Goal: Task Accomplishment & Management: Manage account settings

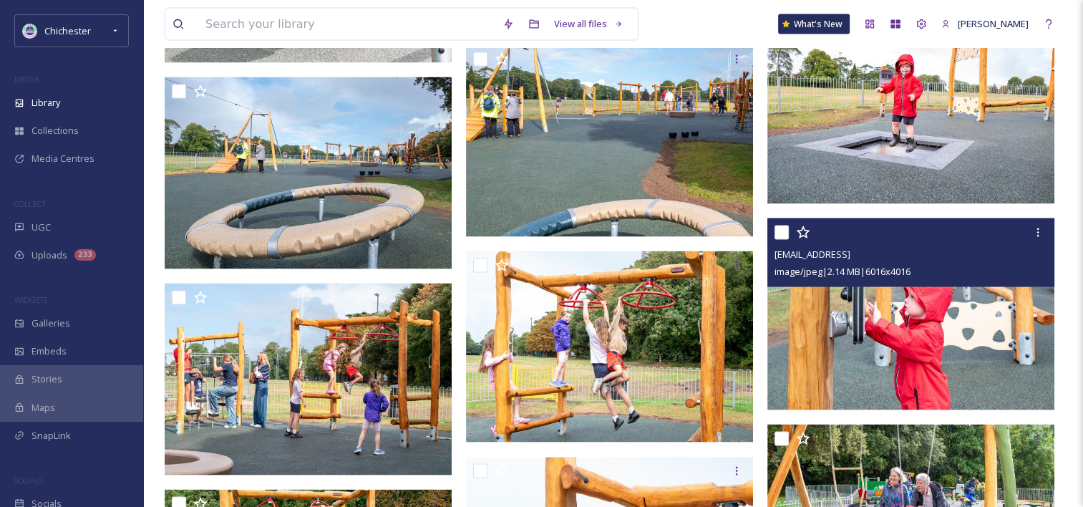
scroll to position [2721, 0]
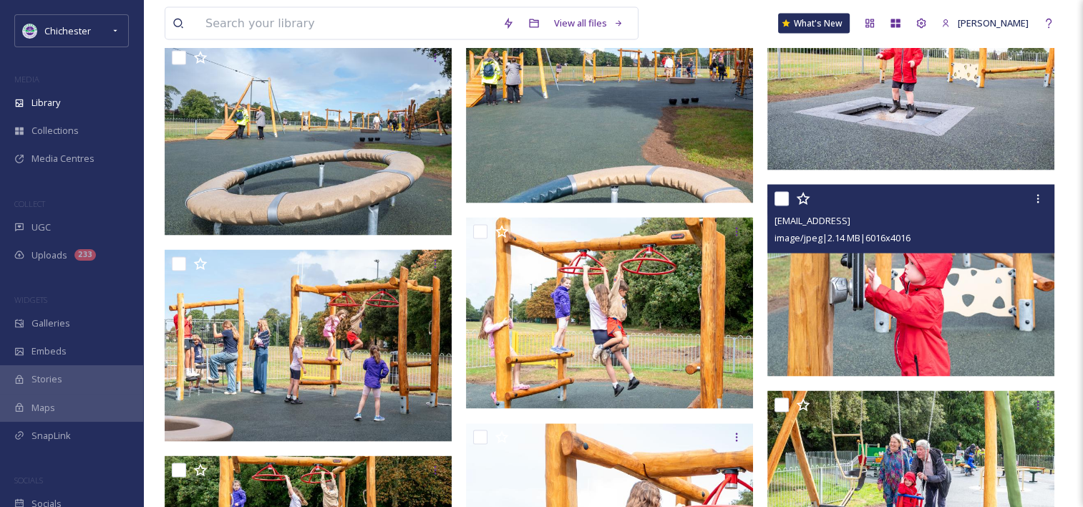
click at [924, 303] on img at bounding box center [910, 281] width 287 height 192
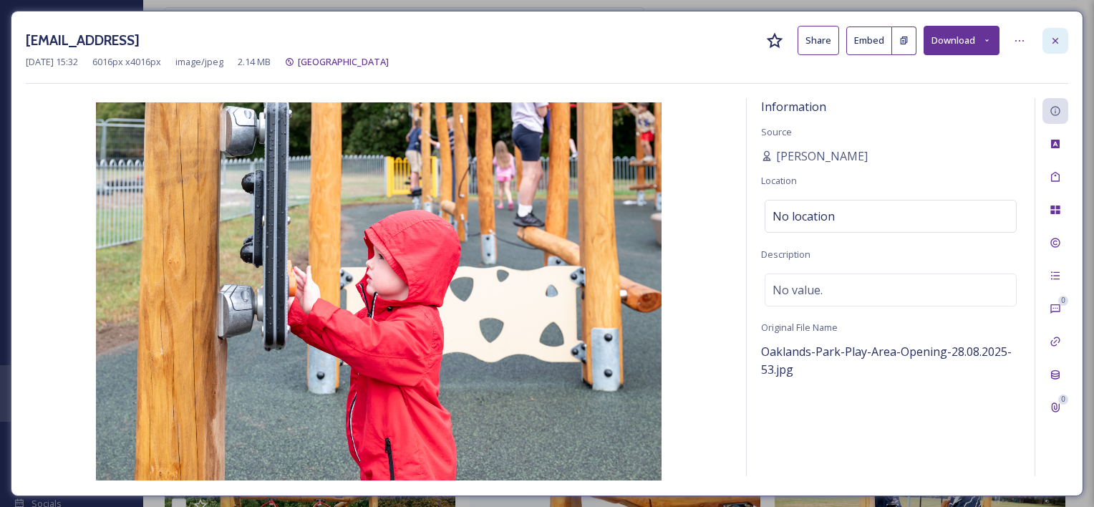
drag, startPoint x: 1051, startPoint y: 38, endPoint x: 995, endPoint y: 69, distance: 64.1
click at [1050, 39] on icon at bounding box center [1055, 40] width 11 height 11
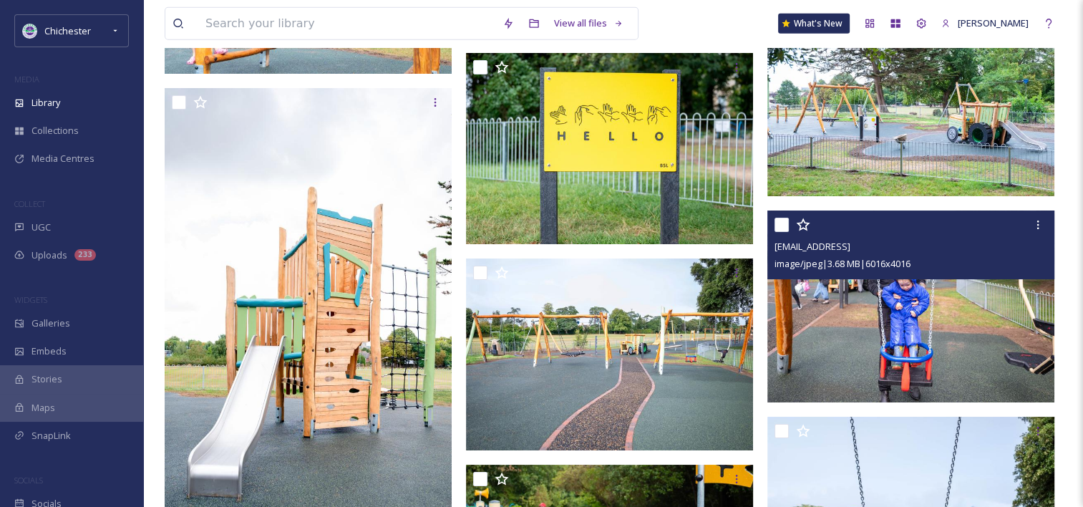
scroll to position [4224, 0]
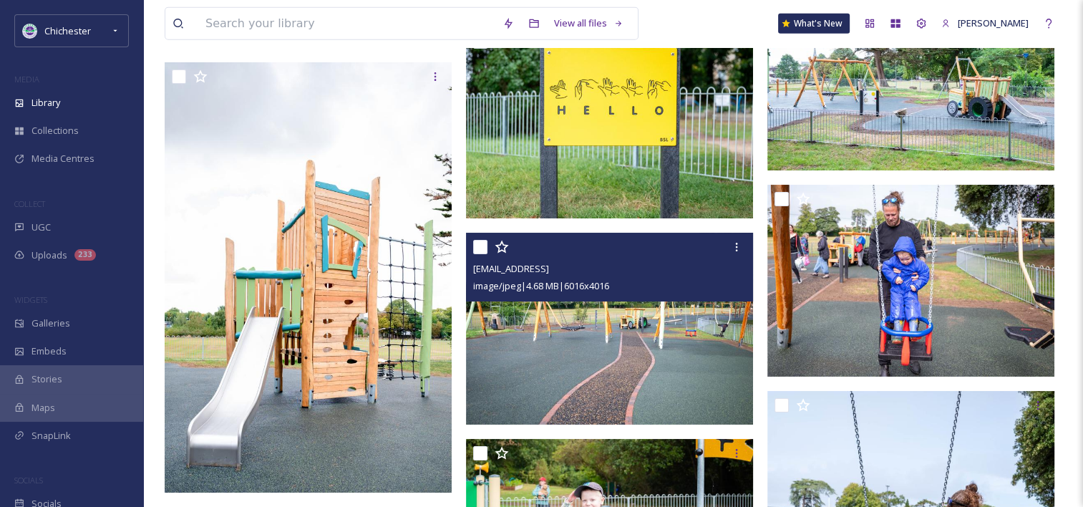
click at [655, 347] on img at bounding box center [609, 329] width 287 height 192
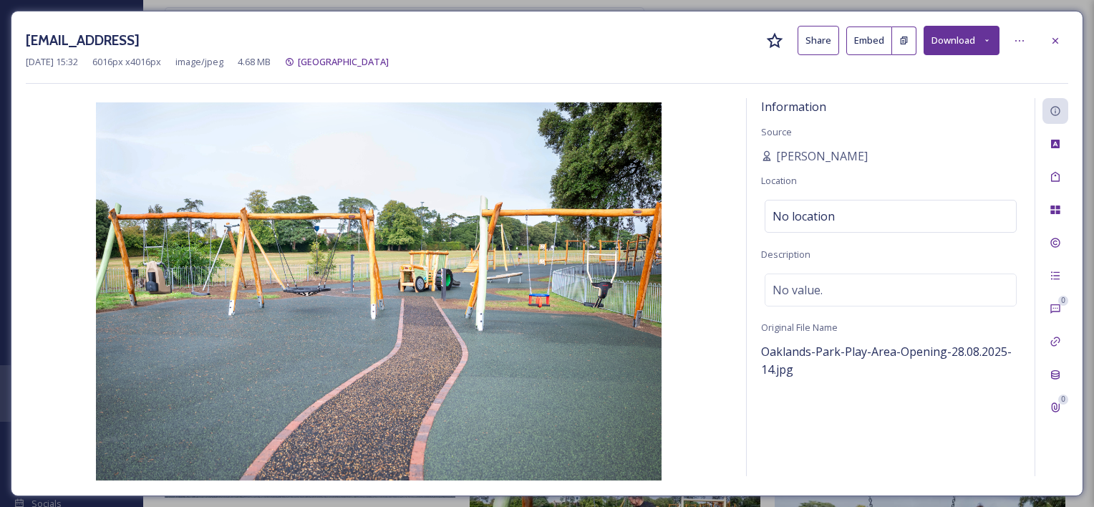
drag, startPoint x: 1056, startPoint y: 35, endPoint x: 1025, endPoint y: 43, distance: 31.8
click at [1056, 36] on icon at bounding box center [1055, 40] width 11 height 11
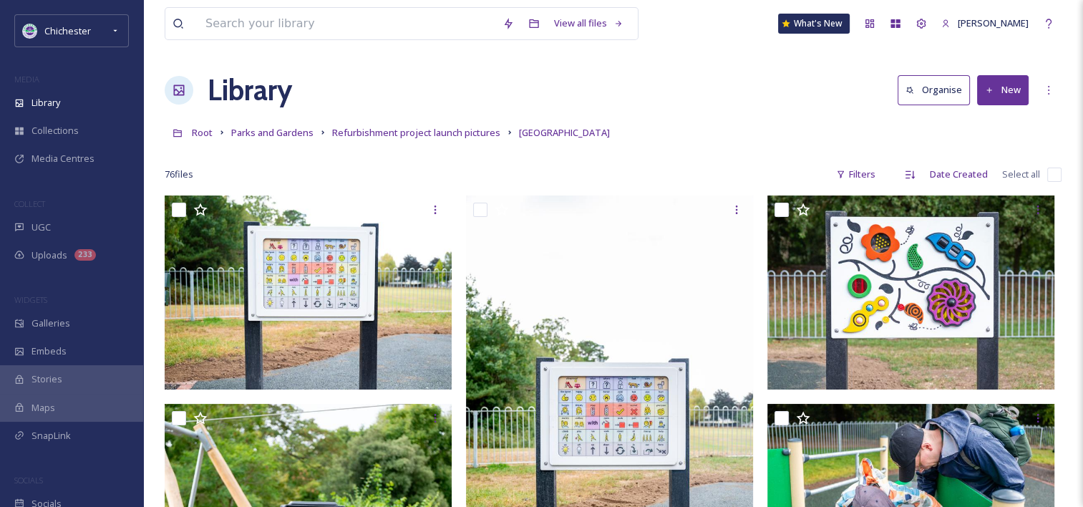
click at [1052, 173] on input "checkbox" at bounding box center [1054, 175] width 14 height 14
checkbox input "true"
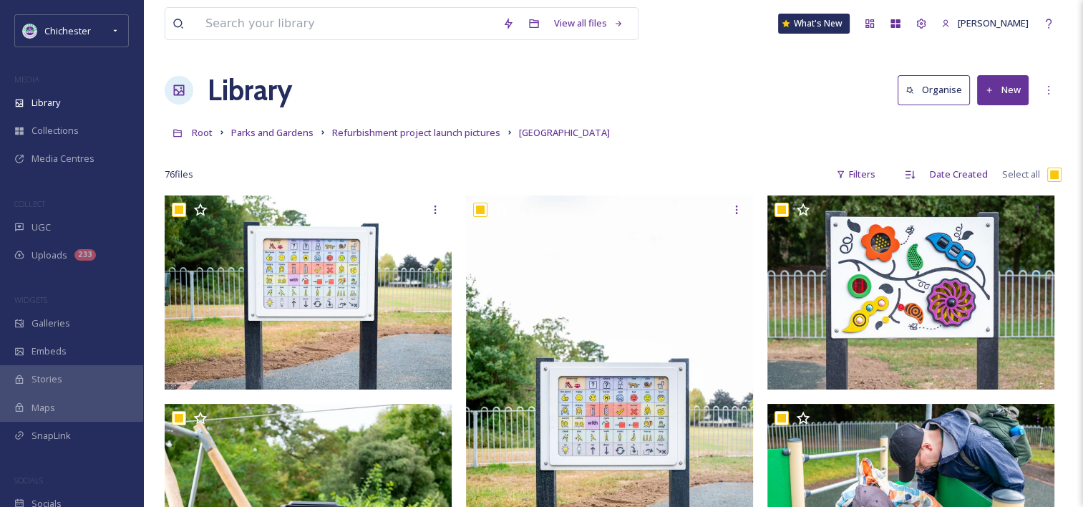
checkbox input "true"
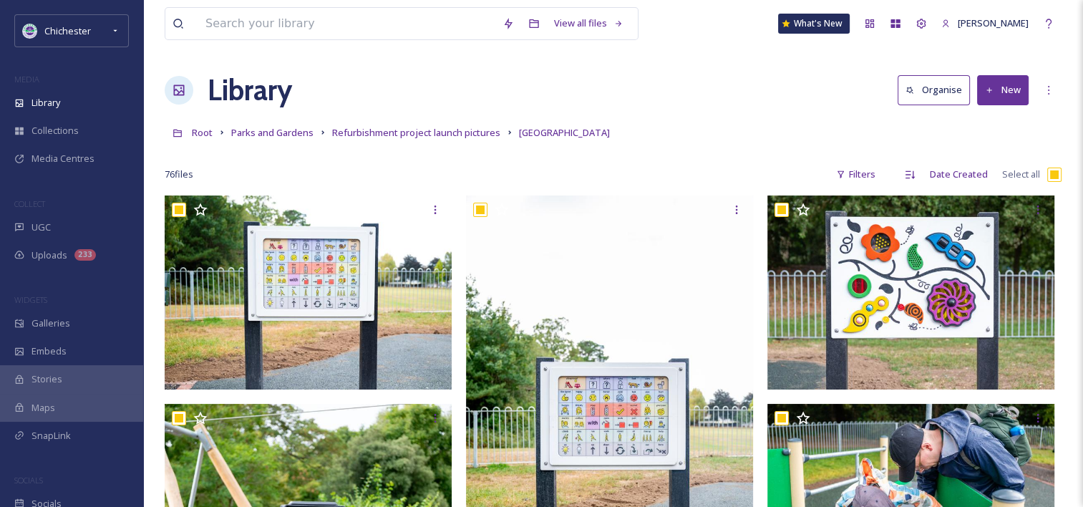
checkbox input "true"
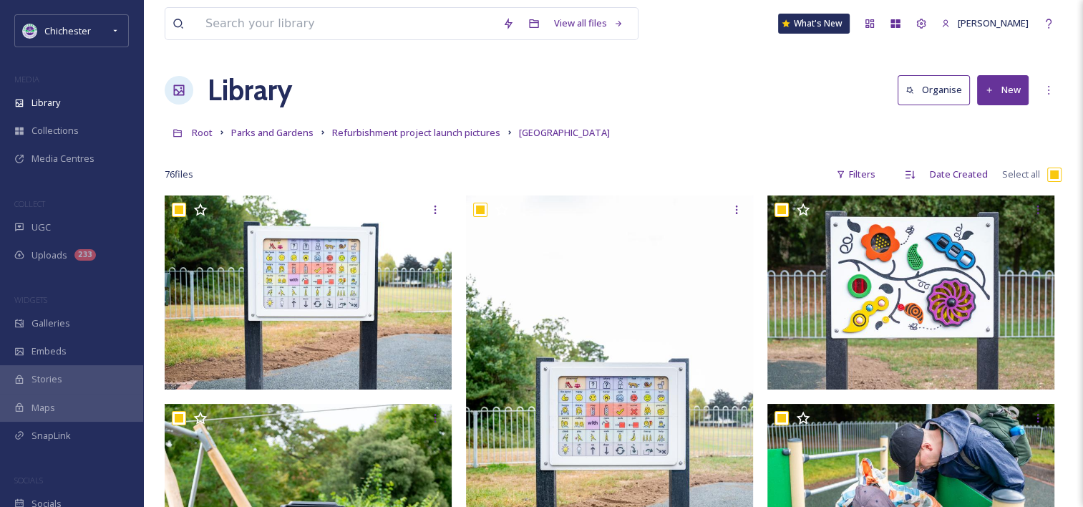
checkbox input "true"
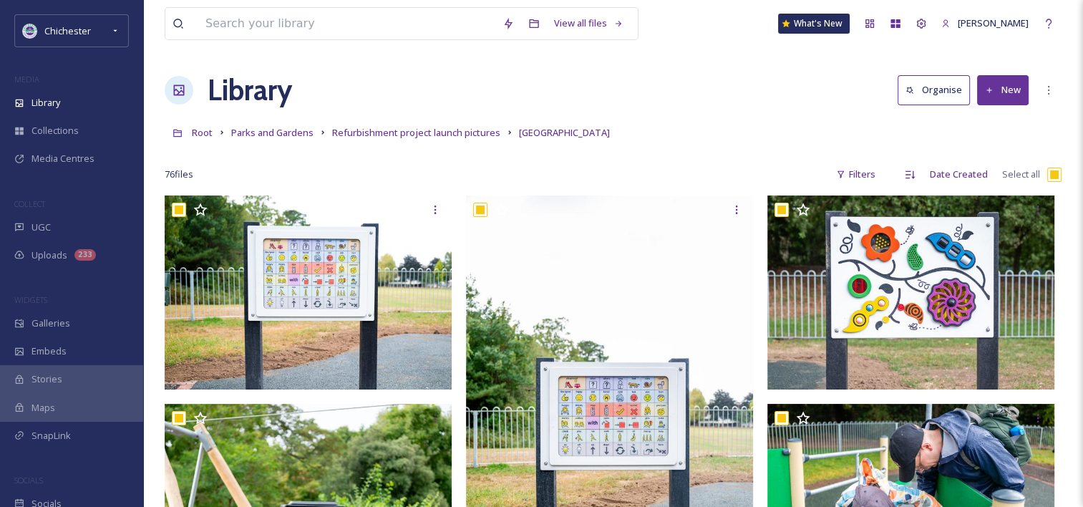
checkbox input "true"
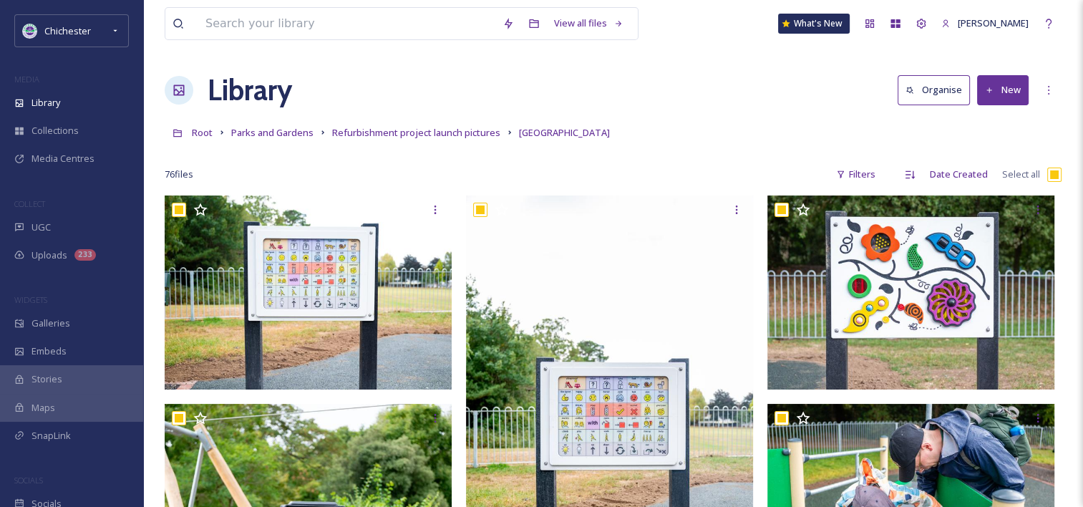
checkbox input "true"
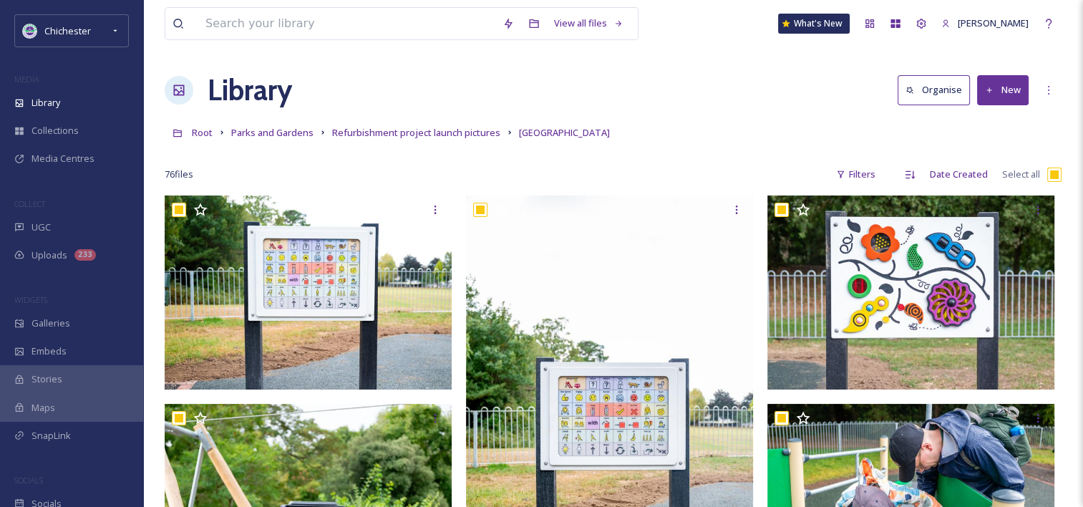
checkbox input "true"
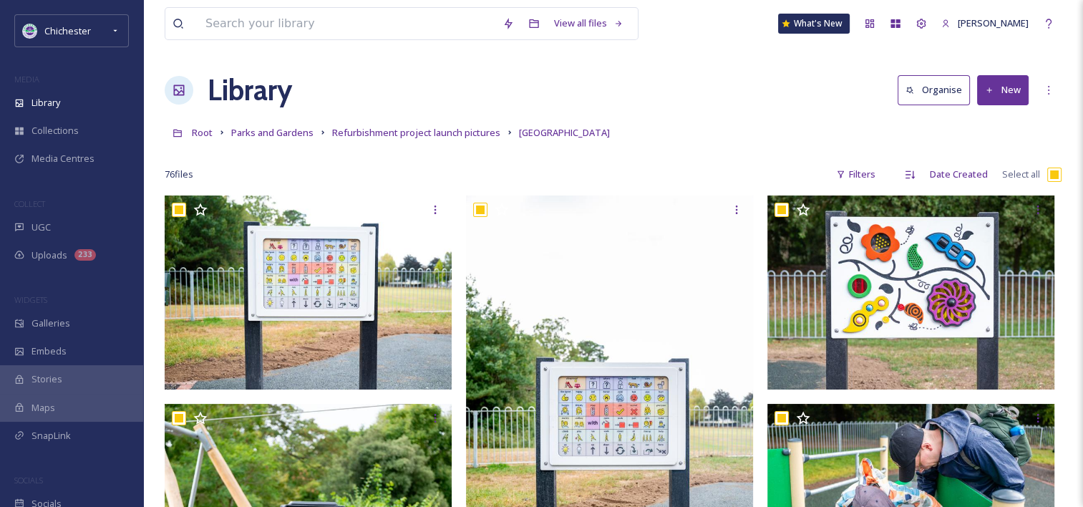
checkbox input "true"
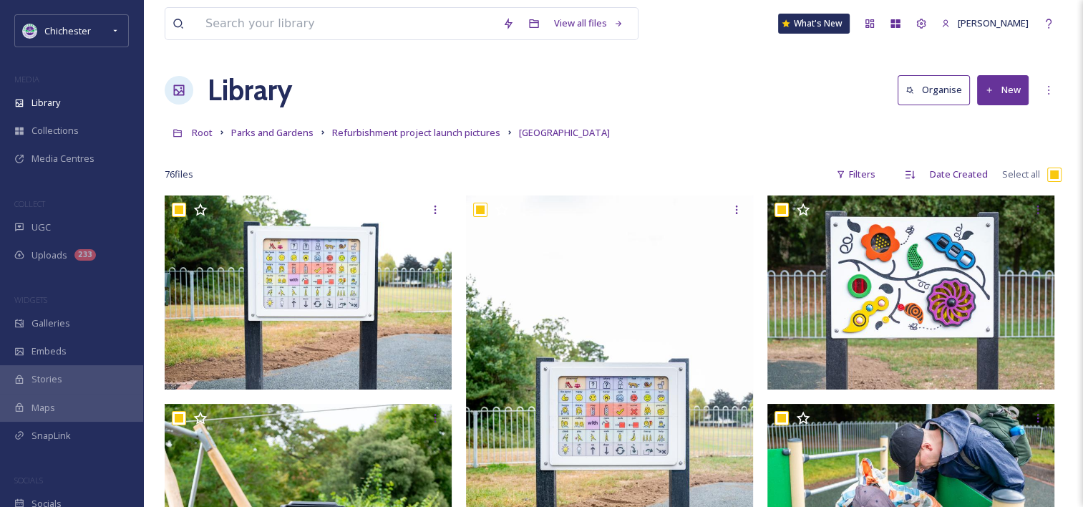
checkbox input "true"
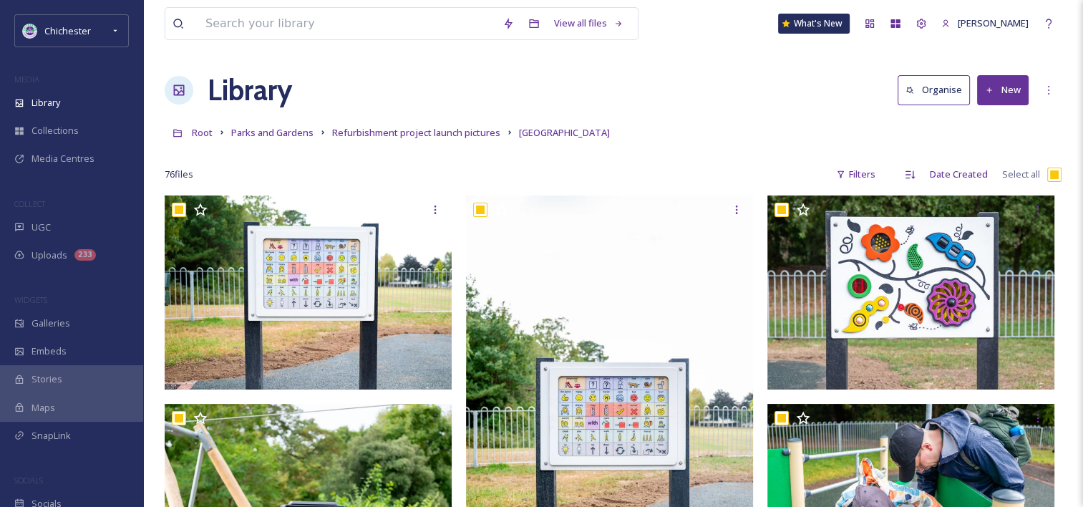
checkbox input "true"
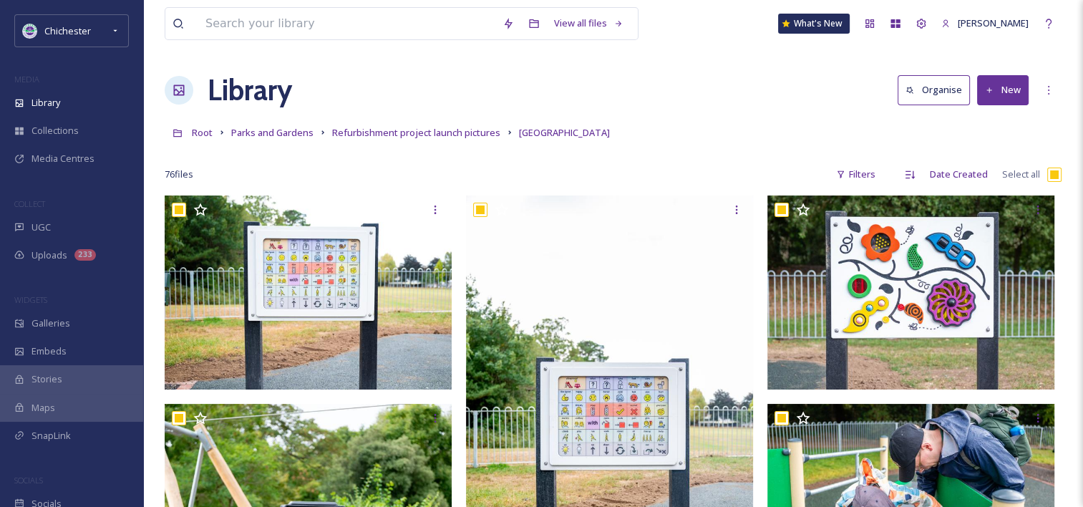
checkbox input "true"
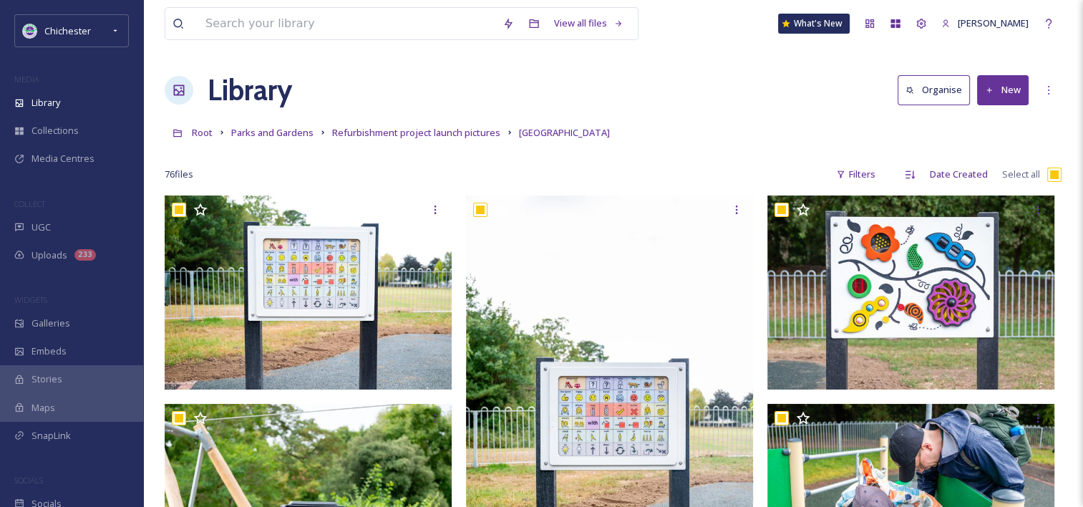
checkbox input "true"
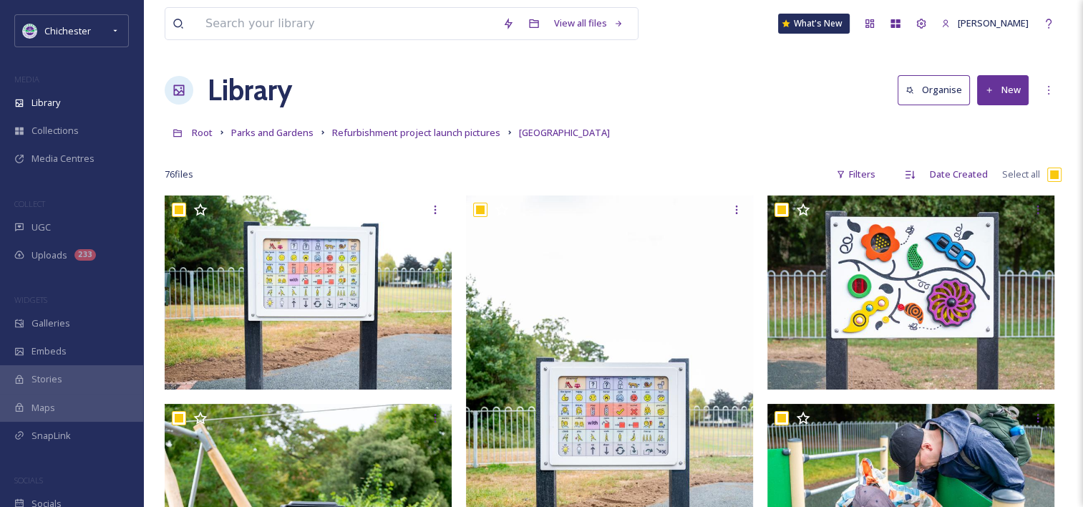
checkbox input "true"
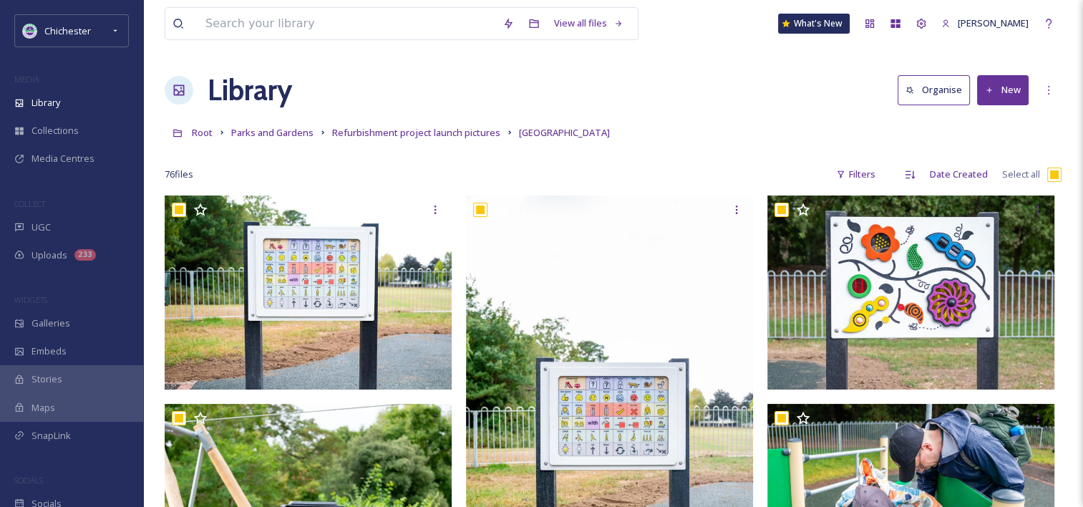
checkbox input "true"
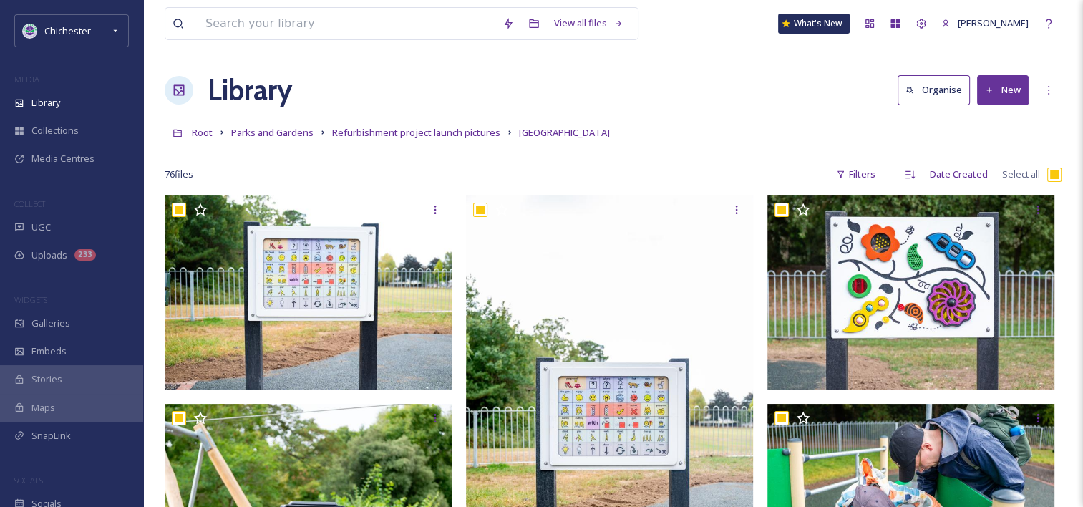
checkbox input "true"
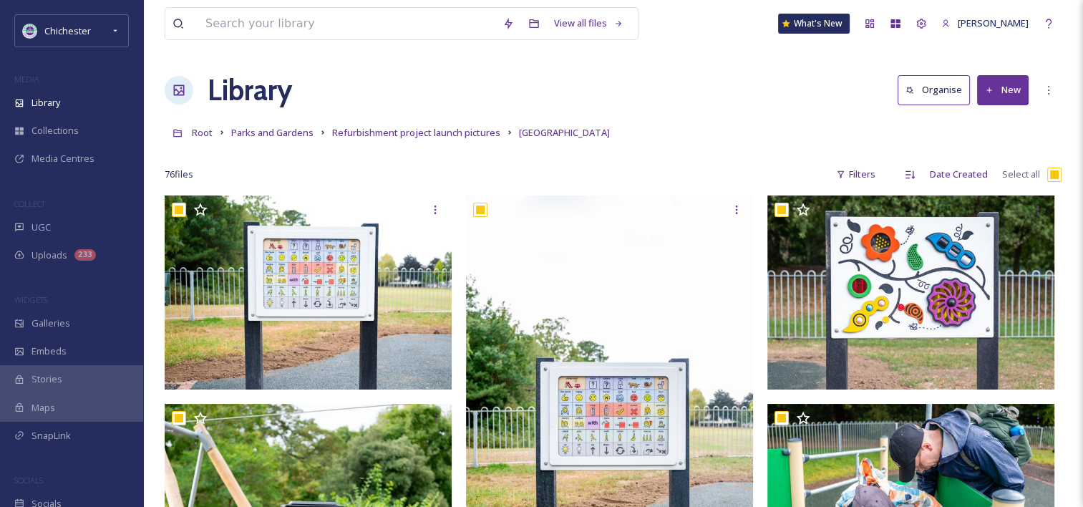
checkbox input "true"
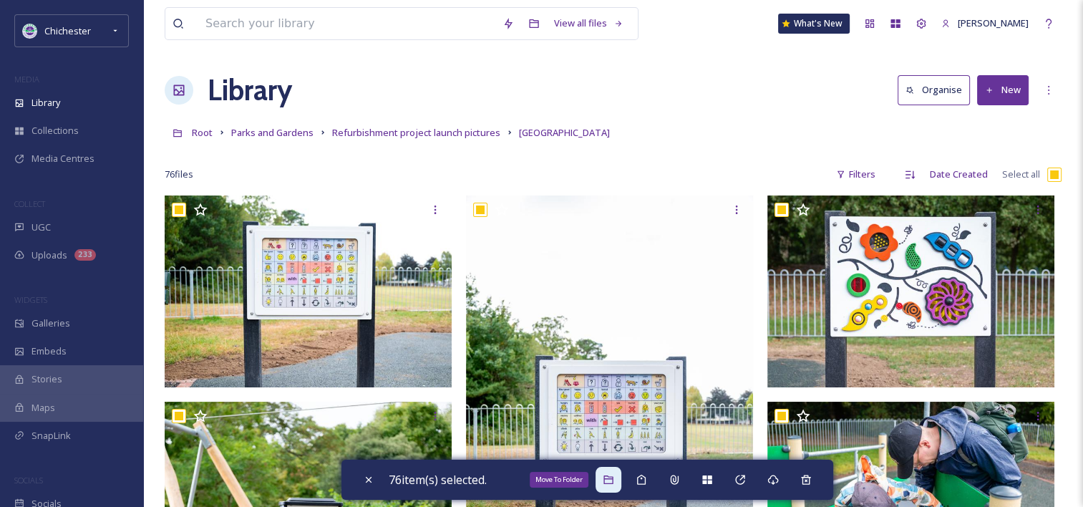
click at [611, 478] on icon at bounding box center [608, 479] width 9 height 9
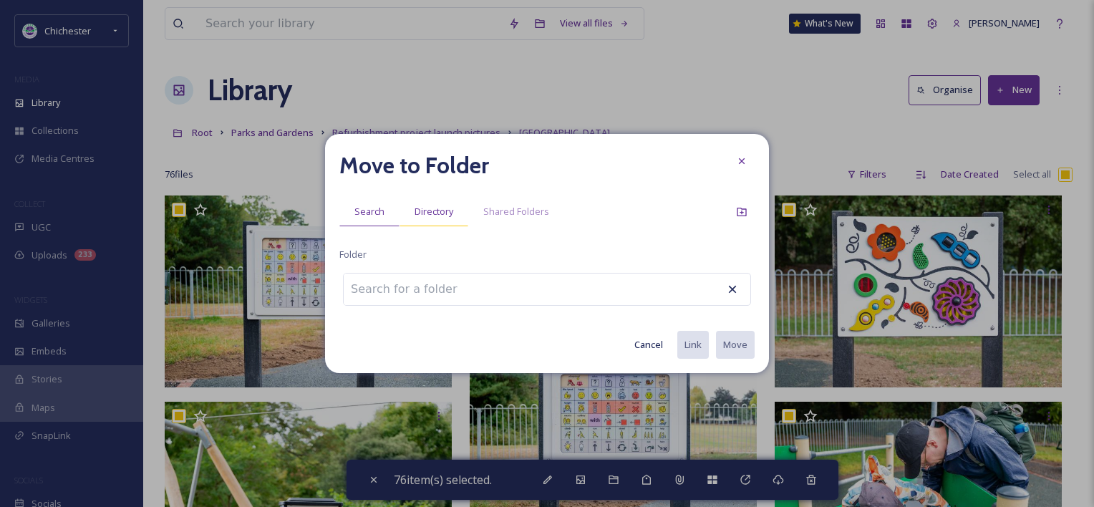
click at [424, 215] on span "Directory" at bounding box center [434, 212] width 39 height 14
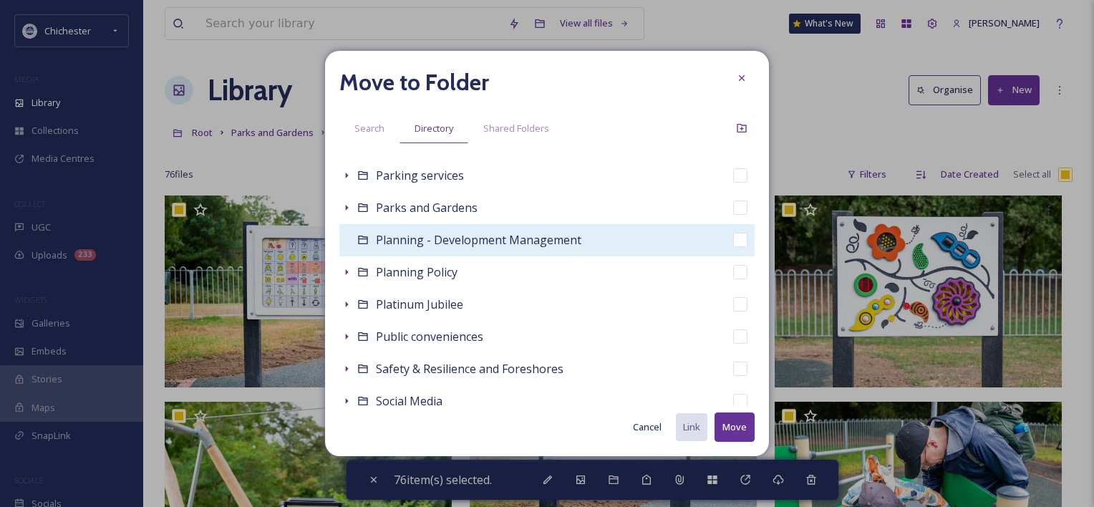
scroll to position [1162, 0]
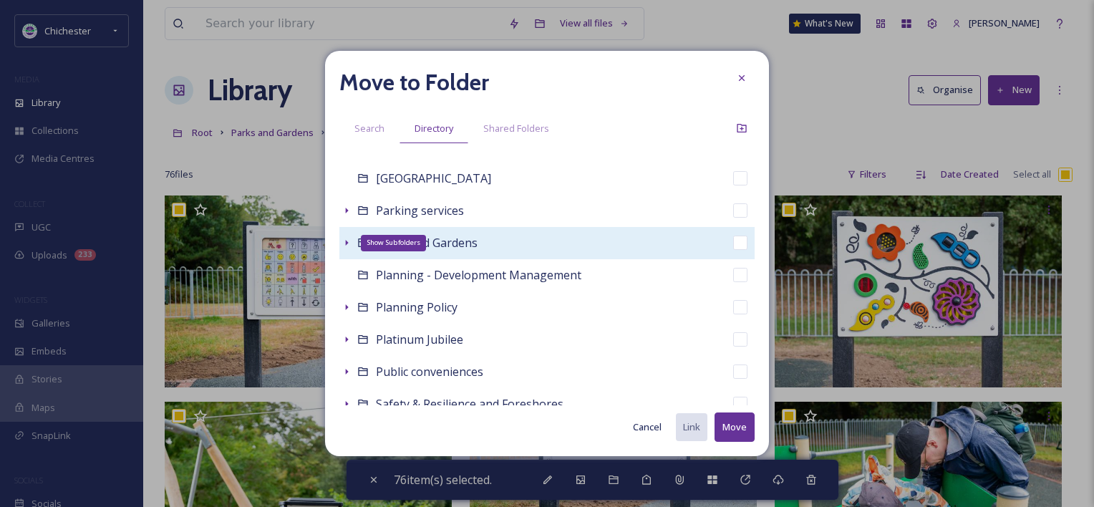
click at [349, 245] on icon at bounding box center [346, 242] width 11 height 11
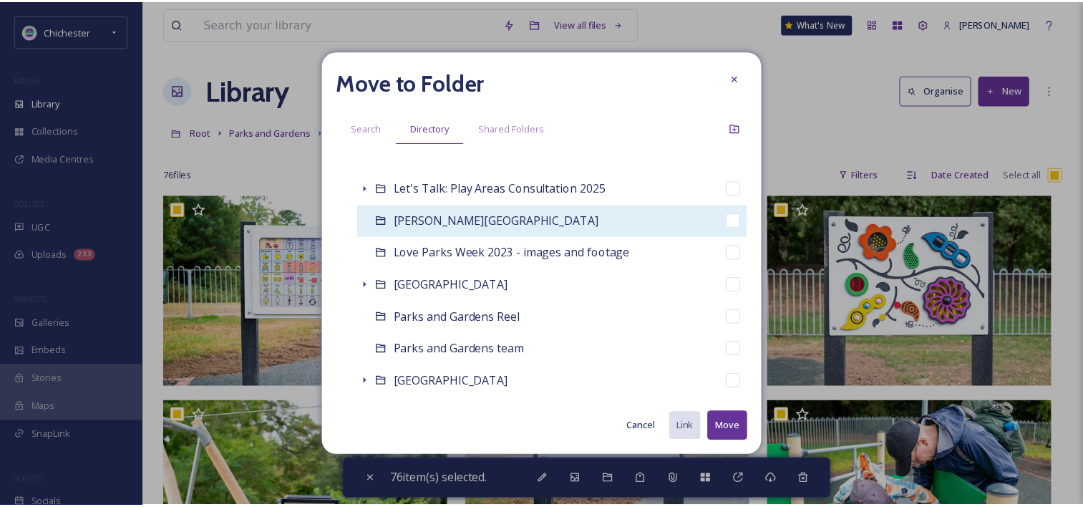
scroll to position [1448, 0]
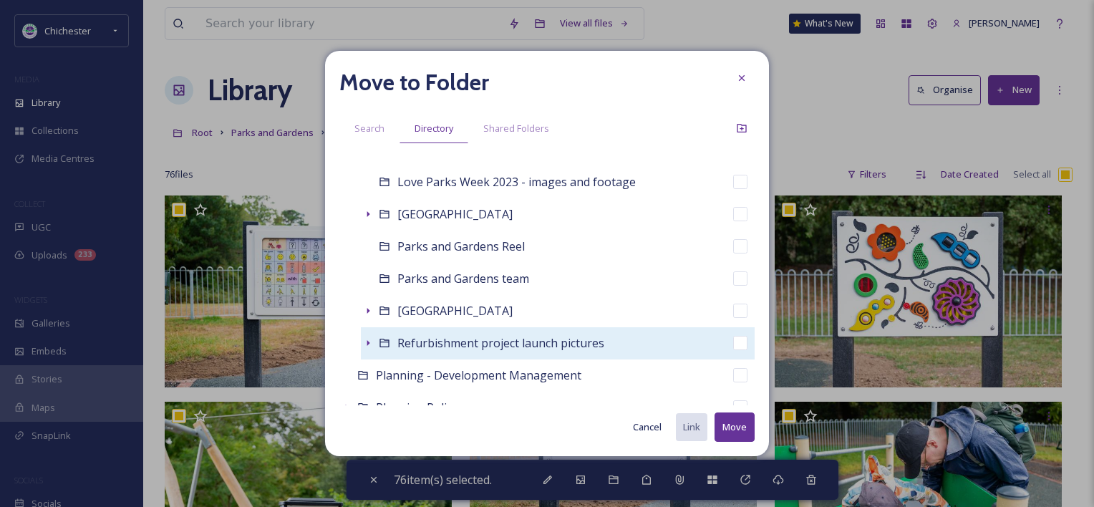
click at [515, 344] on span "Refurbishment project launch pictures" at bounding box center [500, 343] width 207 height 16
checkbox input "false"
checkbox input "true"
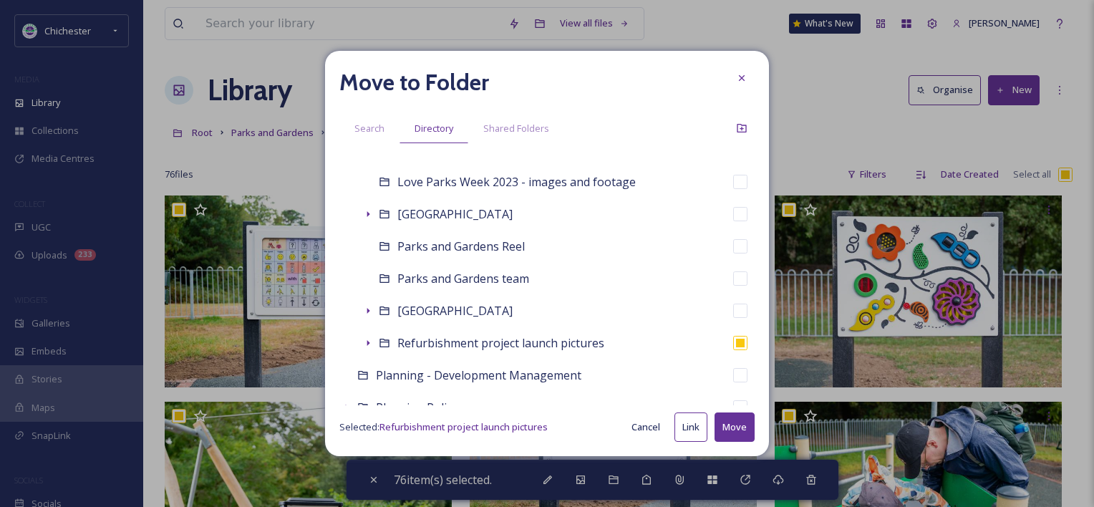
click at [735, 432] on button "Move" at bounding box center [734, 426] width 40 height 29
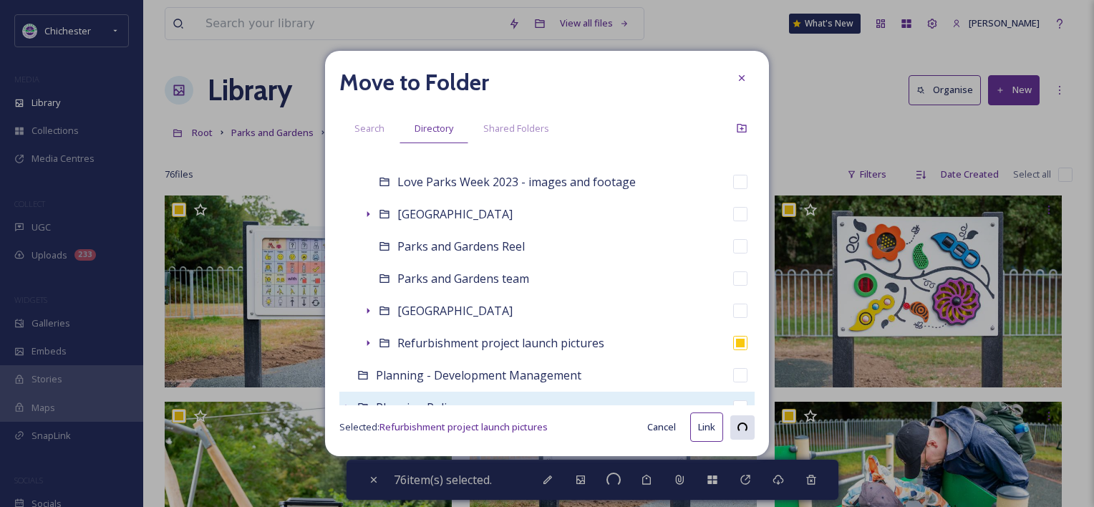
checkbox input "false"
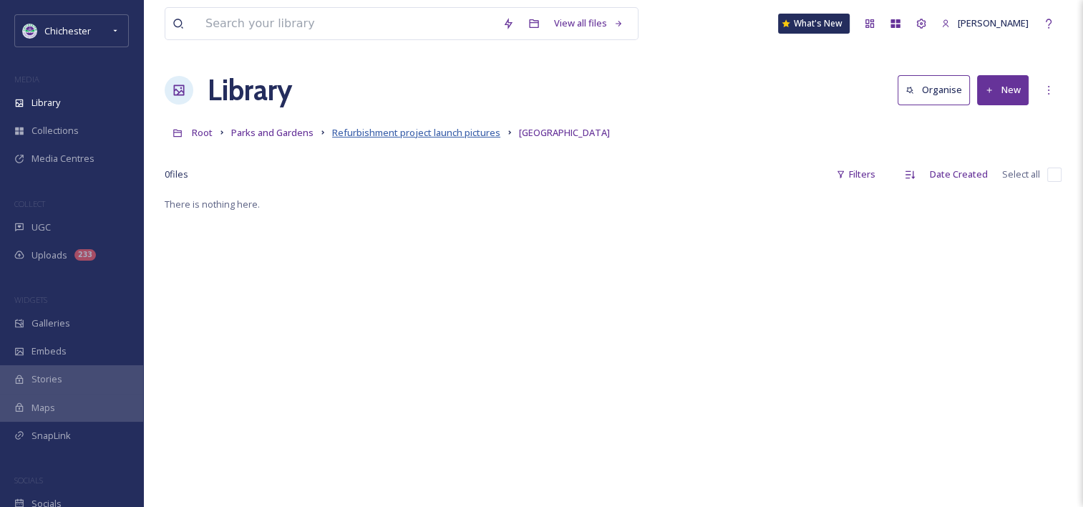
click at [382, 131] on span "Refurbishment project launch pictures" at bounding box center [416, 132] width 168 height 13
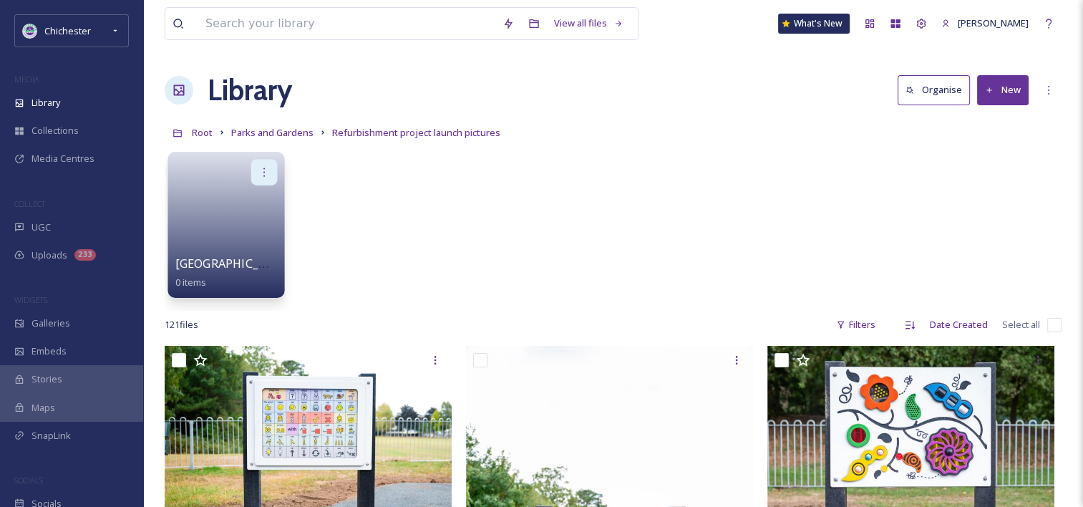
click at [263, 163] on div at bounding box center [264, 172] width 26 height 26
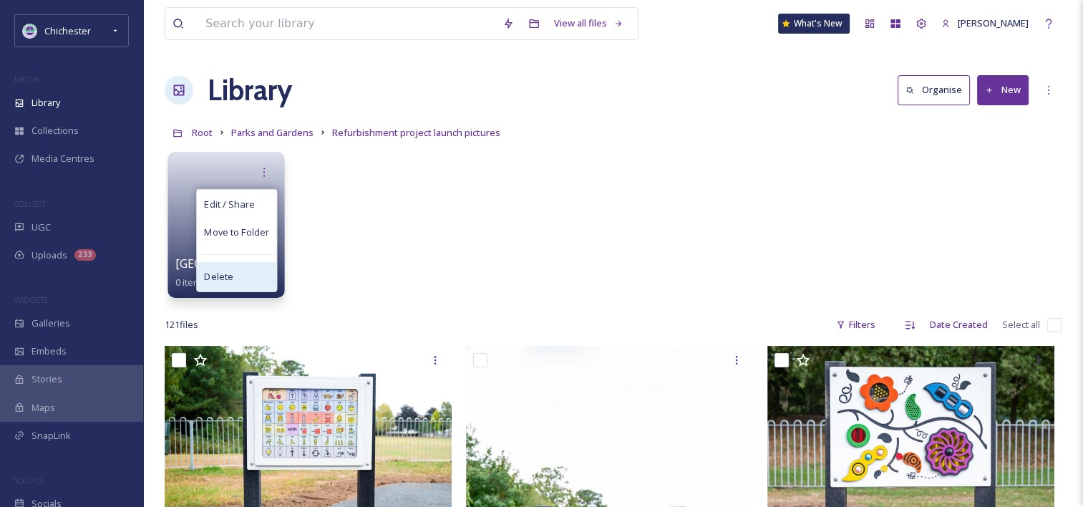
click at [244, 284] on div "Delete" at bounding box center [236, 276] width 79 height 29
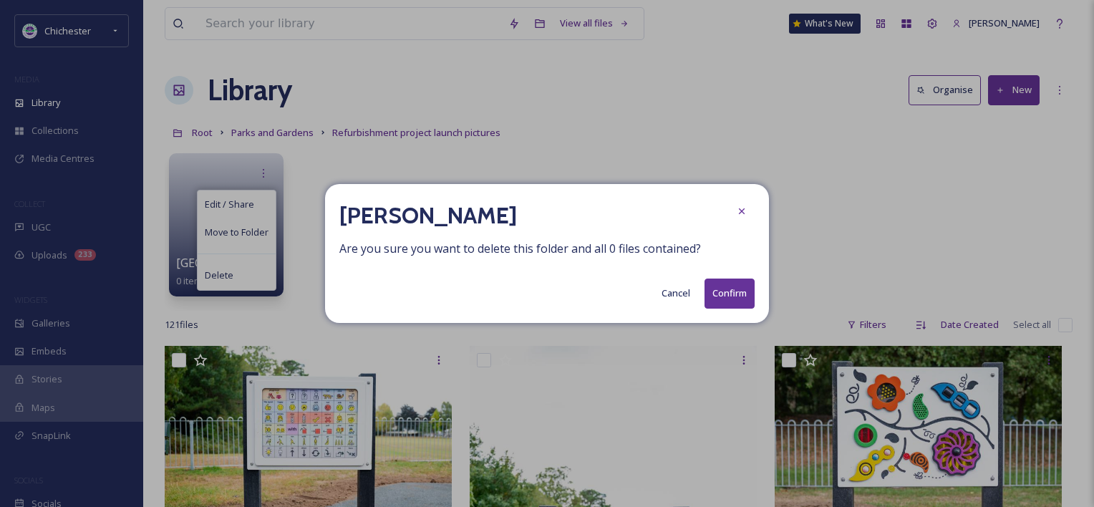
click at [742, 286] on button "Confirm" at bounding box center [729, 292] width 50 height 29
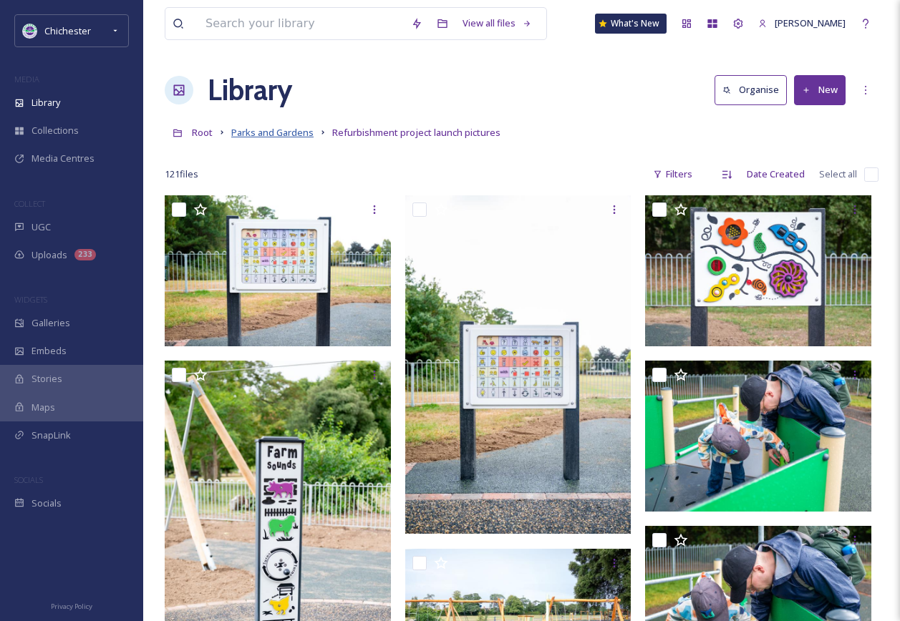
click at [282, 136] on span "Parks and Gardens" at bounding box center [272, 132] width 82 height 13
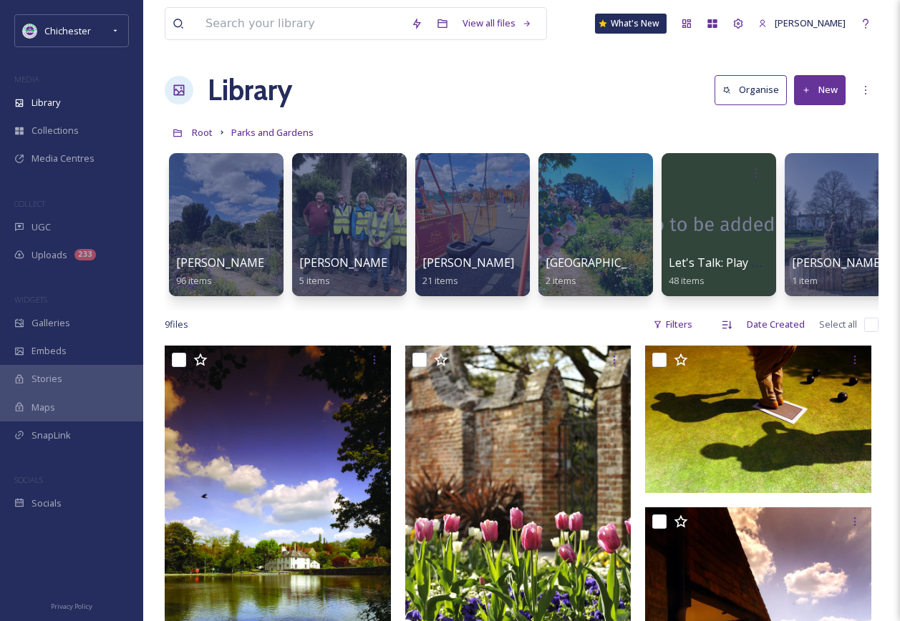
scroll to position [0, 764]
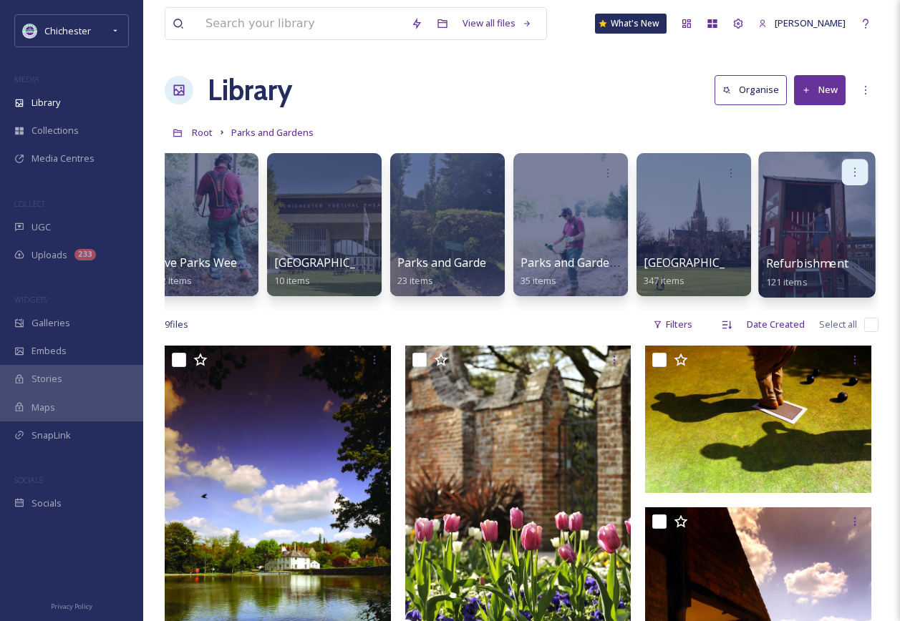
click at [843, 171] on div at bounding box center [855, 172] width 26 height 26
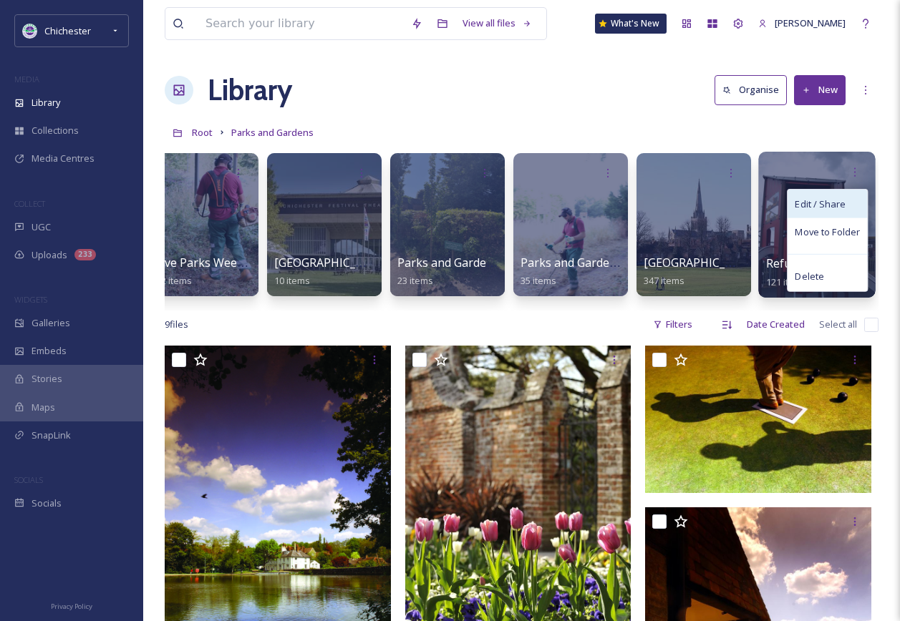
click at [836, 200] on span "Edit / Share" at bounding box center [820, 204] width 50 height 14
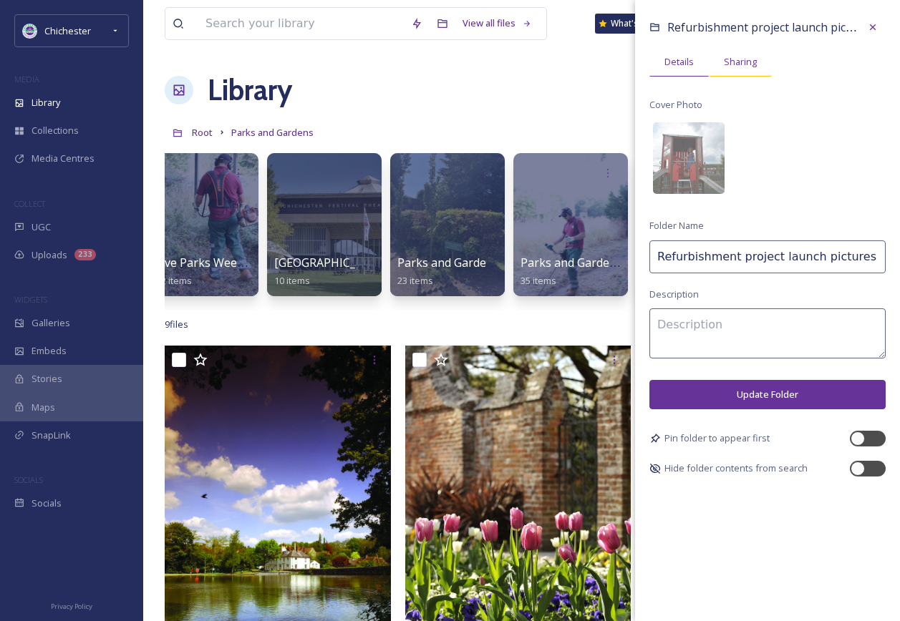
click at [743, 59] on span "Sharing" at bounding box center [740, 62] width 33 height 14
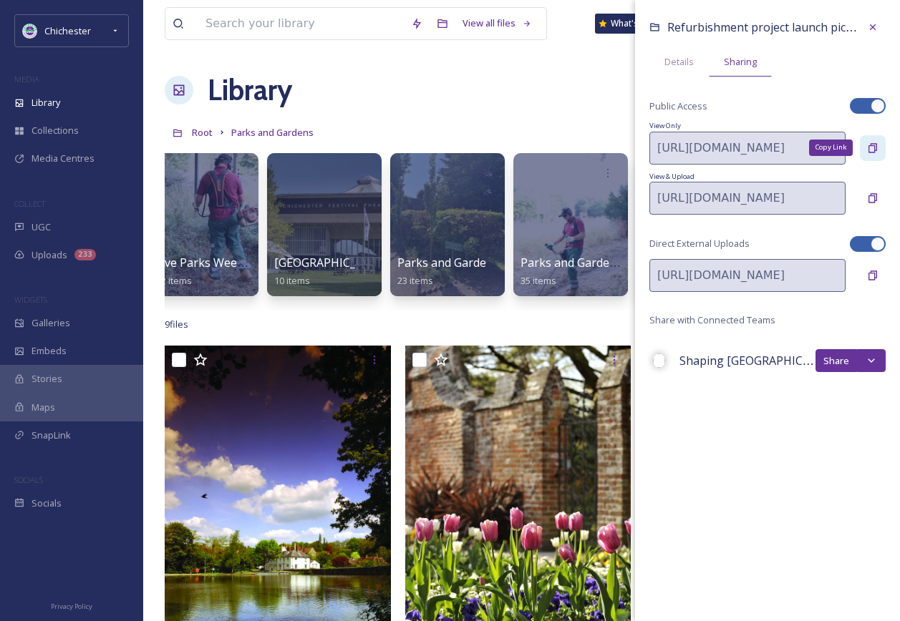
click at [877, 143] on icon at bounding box center [872, 147] width 11 height 11
